Goal: Task Accomplishment & Management: Manage account settings

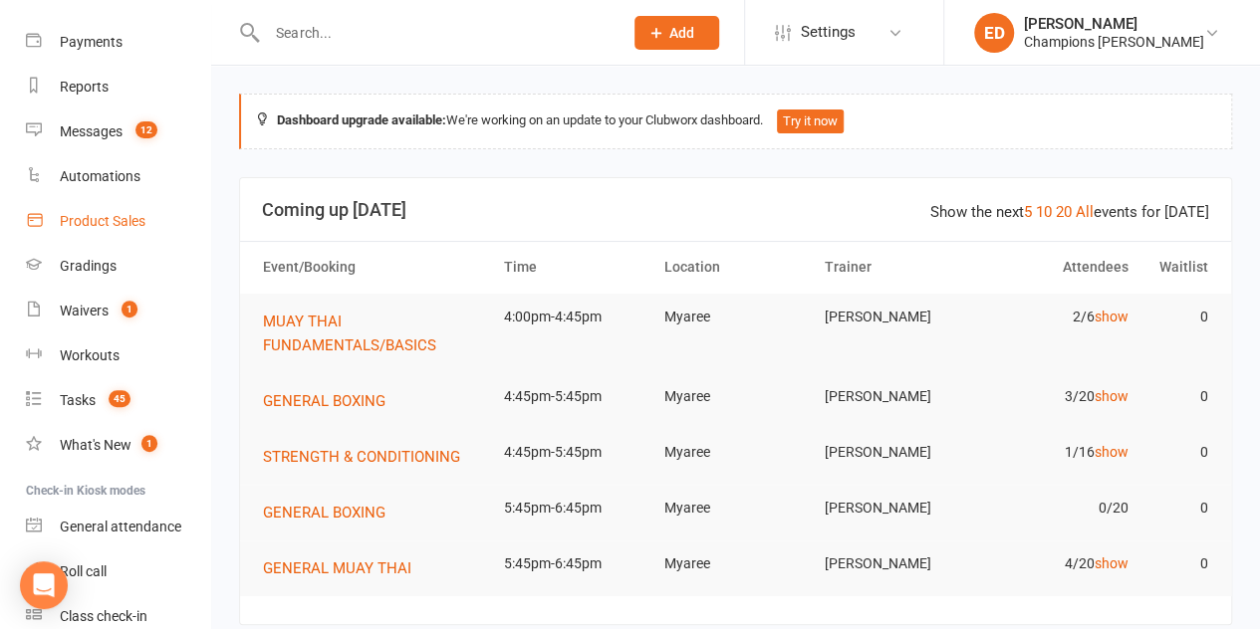
scroll to position [100, 0]
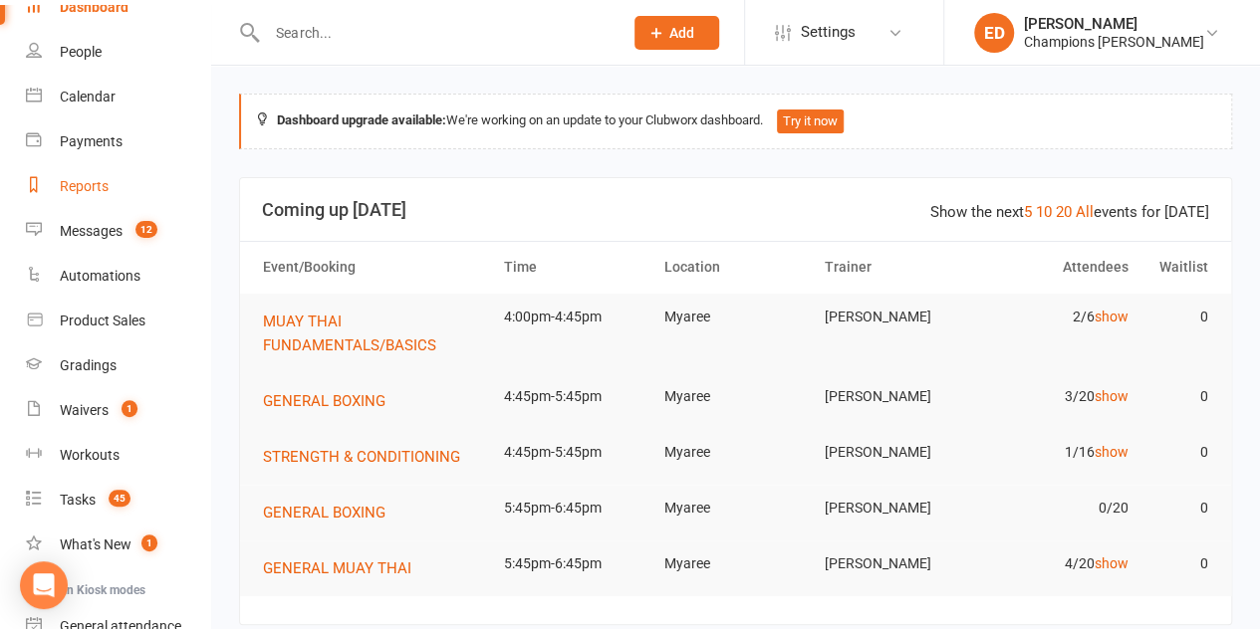
click at [117, 182] on link "Reports" at bounding box center [118, 186] width 184 height 45
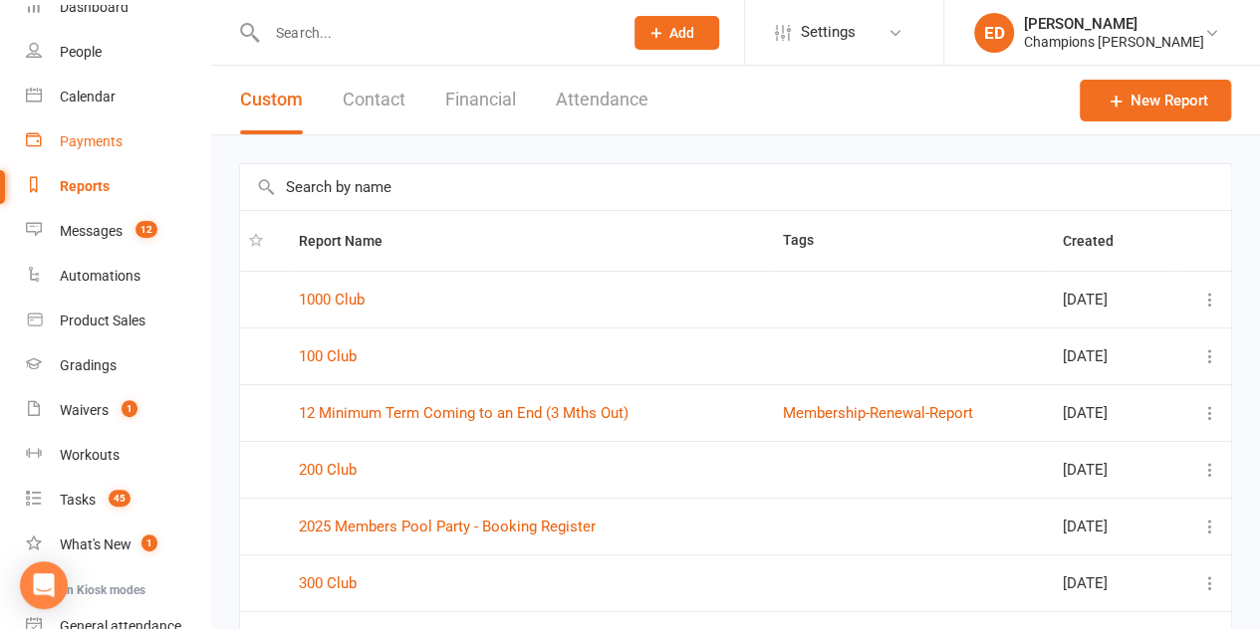
click at [105, 133] on div "Payments" at bounding box center [91, 141] width 63 height 16
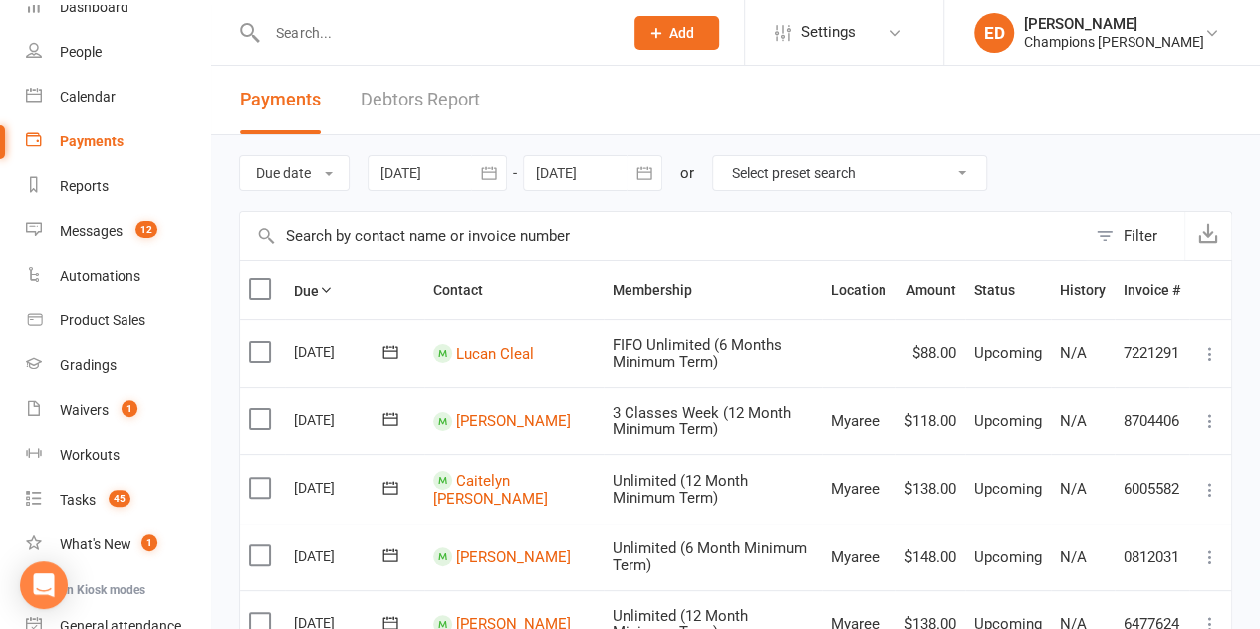
click at [927, 179] on select "Select preset search All failures All skipped payments All pending payments Suc…" at bounding box center [849, 173] width 273 height 34
click at [1121, 142] on div "Due date Due date Date paid Date failed Date settled [DATE] [DATE] Sun Mon Tue …" at bounding box center [735, 173] width 993 height 76
click at [1138, 236] on div "Filter" at bounding box center [1140, 236] width 34 height 24
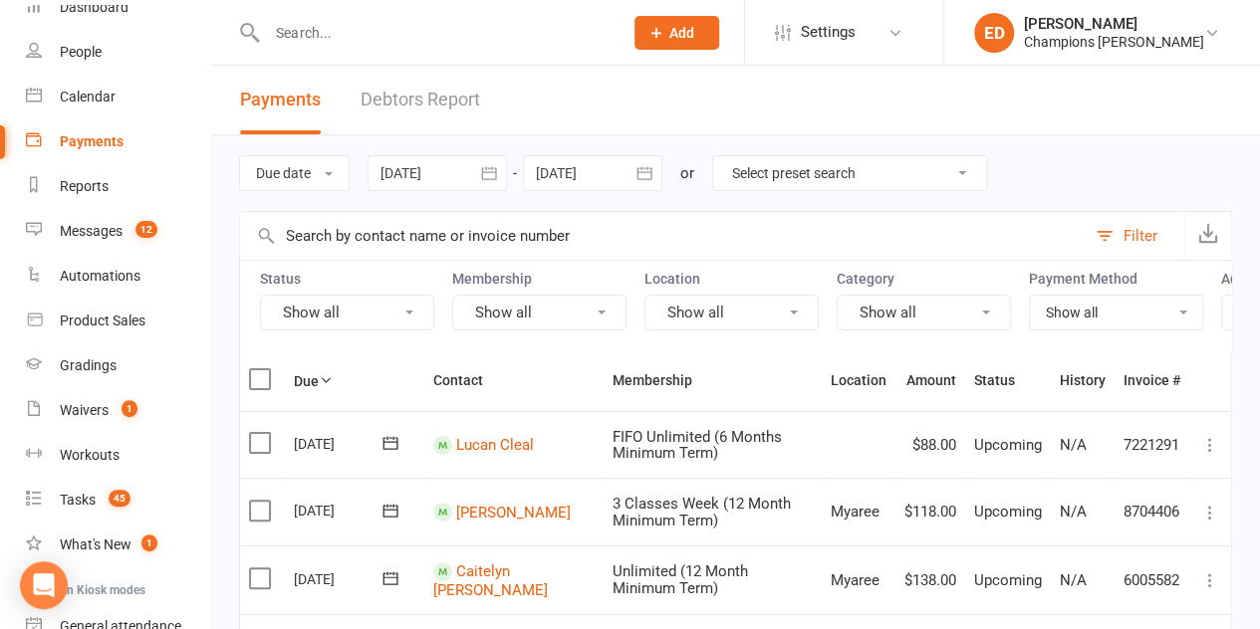
click at [600, 314] on button "Show all" at bounding box center [539, 313] width 174 height 36
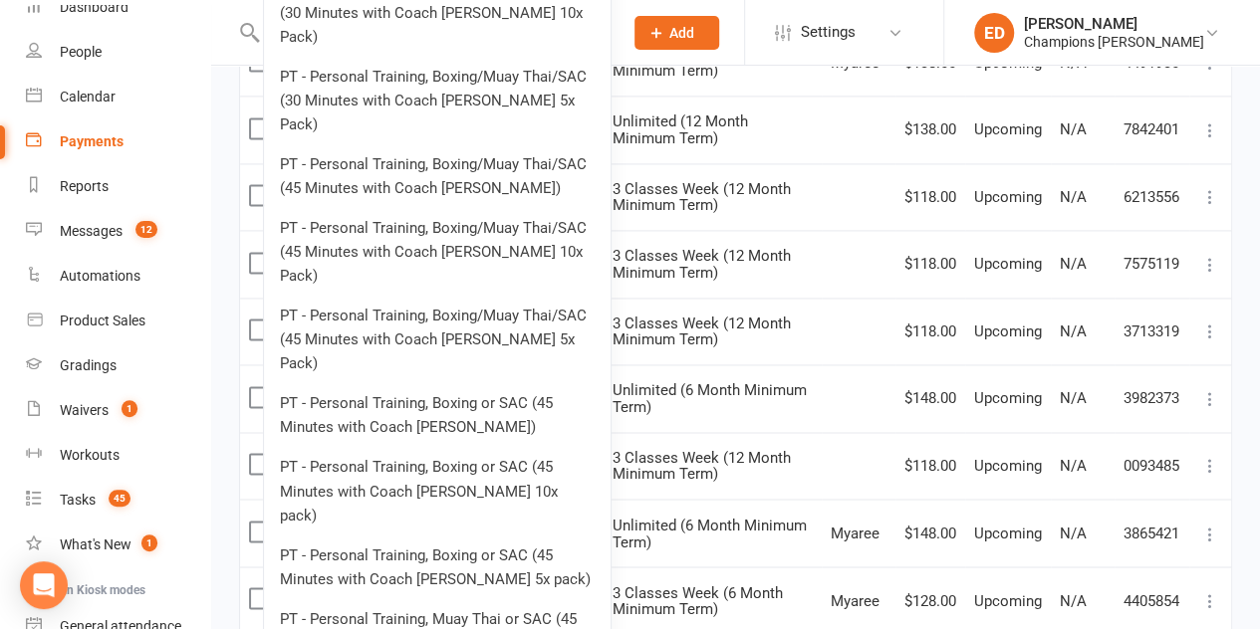
scroll to position [1494, 0]
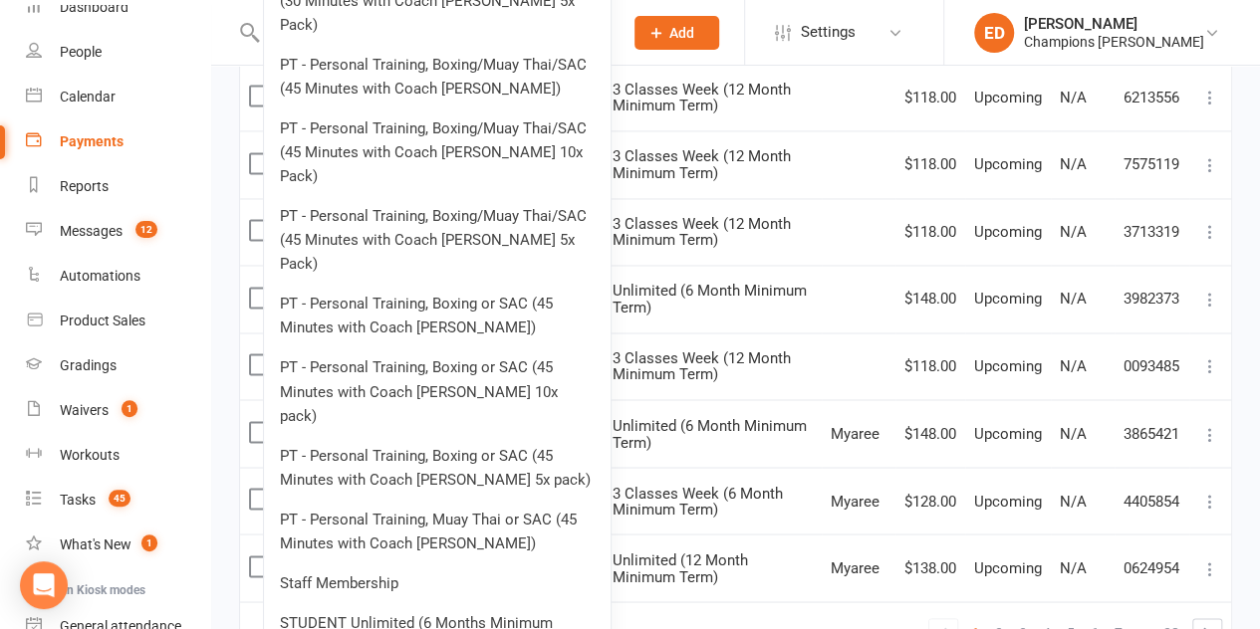
click at [483, 499] on link "PT - Personal Training, Muay Thai or SAC (45 Minutes with Coach [PERSON_NAME])" at bounding box center [437, 531] width 347 height 64
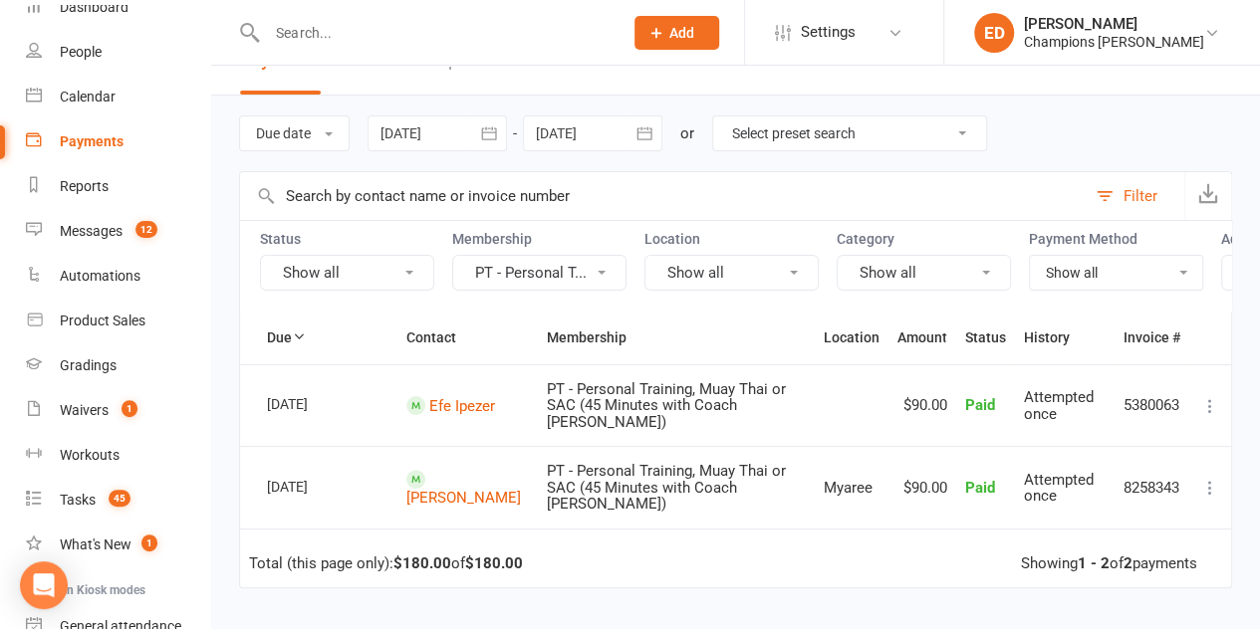
scroll to position [100, 0]
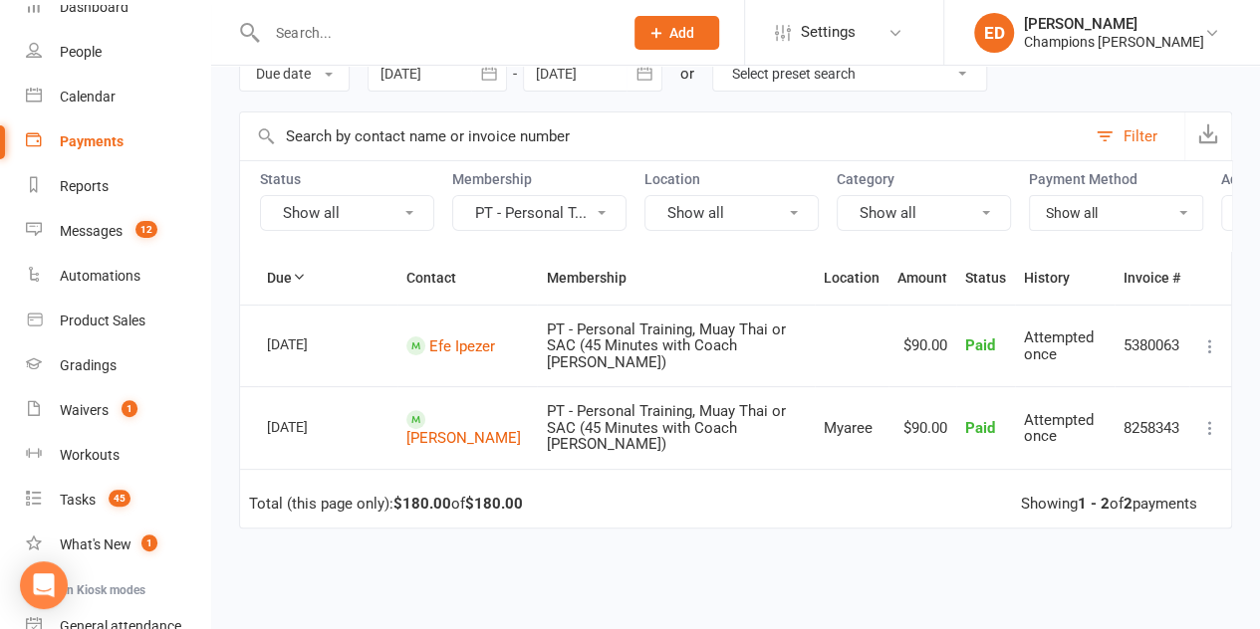
click at [1207, 356] on icon at bounding box center [1210, 347] width 20 height 20
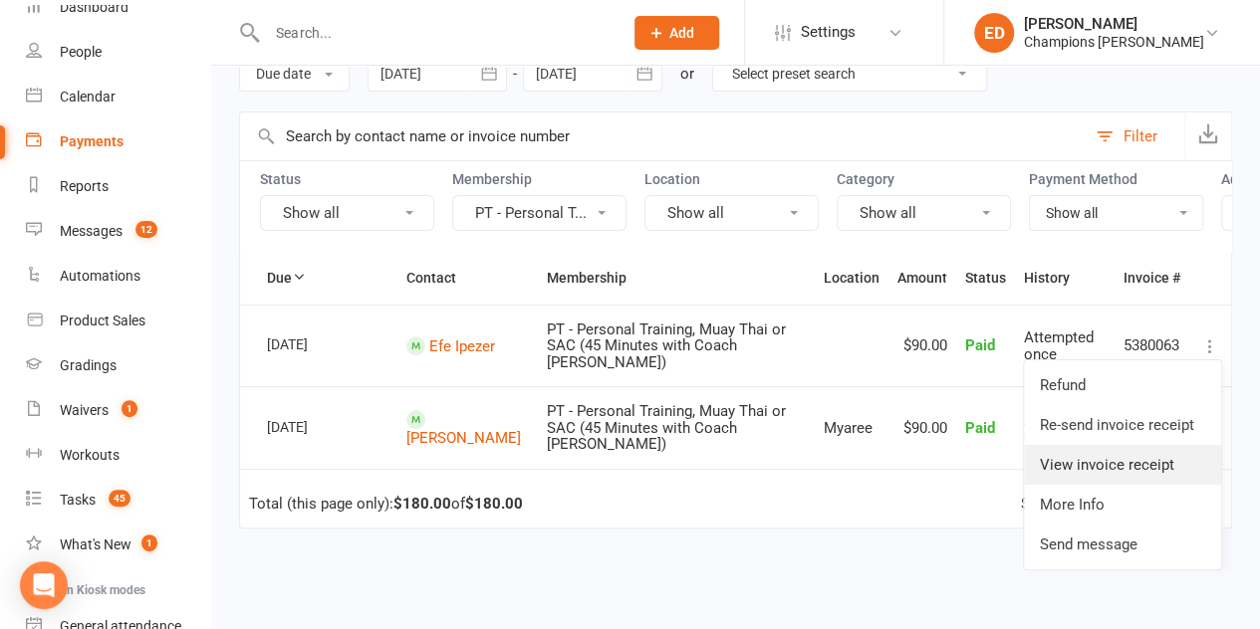
click at [1102, 459] on link "View invoice receipt" at bounding box center [1122, 465] width 197 height 40
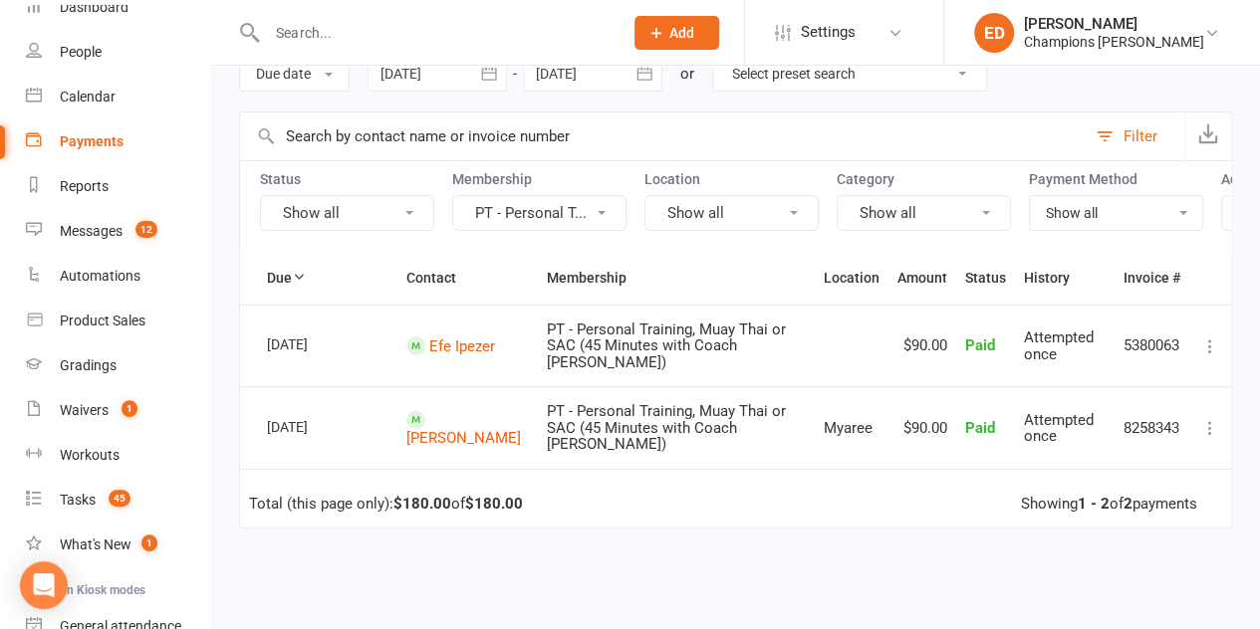
click at [1199, 421] on button at bounding box center [1210, 428] width 24 height 24
click at [1189, 548] on link "View invoice receipt" at bounding box center [1122, 547] width 197 height 40
